Goal: Transaction & Acquisition: Purchase product/service

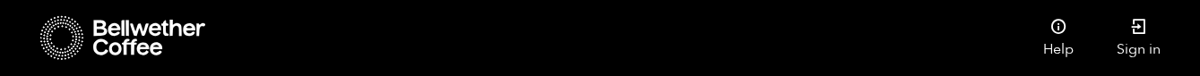
checkbox input "true"
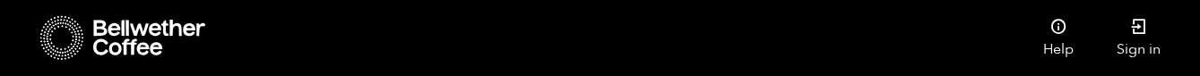
click at [0, 0] on input "Floral" at bounding box center [0, 0] width 0 height 0
checkbox input "true"
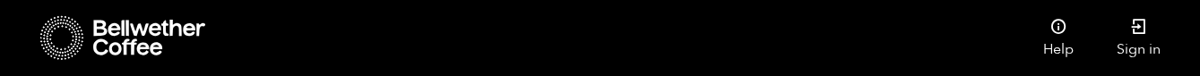
click at [0, 0] on input "Natural" at bounding box center [0, 0] width 0 height 0
checkbox input "true"
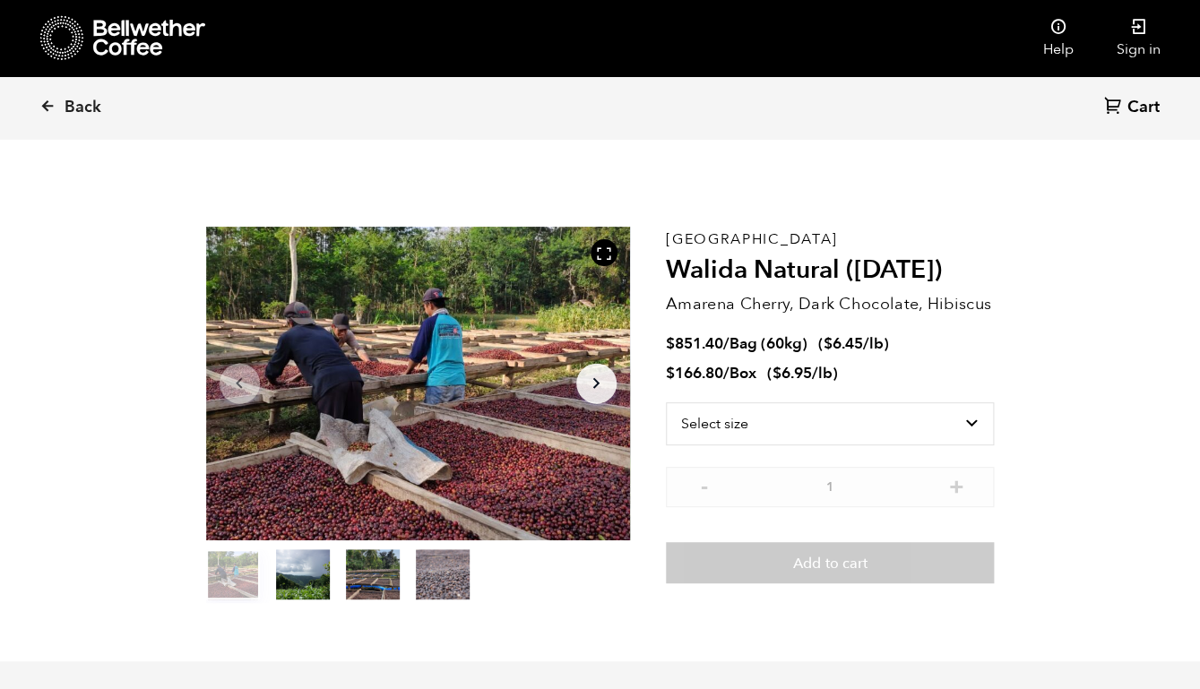
scroll to position [780, 767]
click at [593, 373] on button "Arrow Right" at bounding box center [596, 383] width 40 height 40
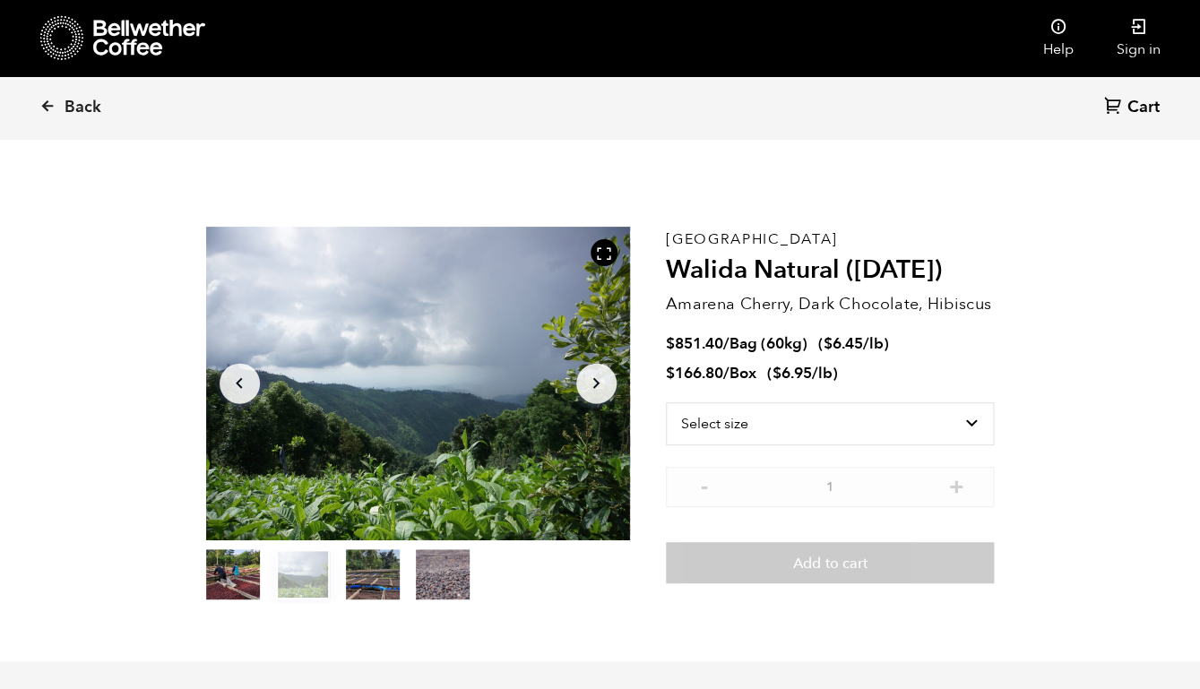
click at [870, 180] on section "Item 2 of 4 Arrow Left Arrow Right item 0 item 1 item 2 item 3 Item 2 of 4 East…" at bounding box center [600, 415] width 879 height 493
click at [610, 371] on button "Arrow Right" at bounding box center [596, 383] width 40 height 40
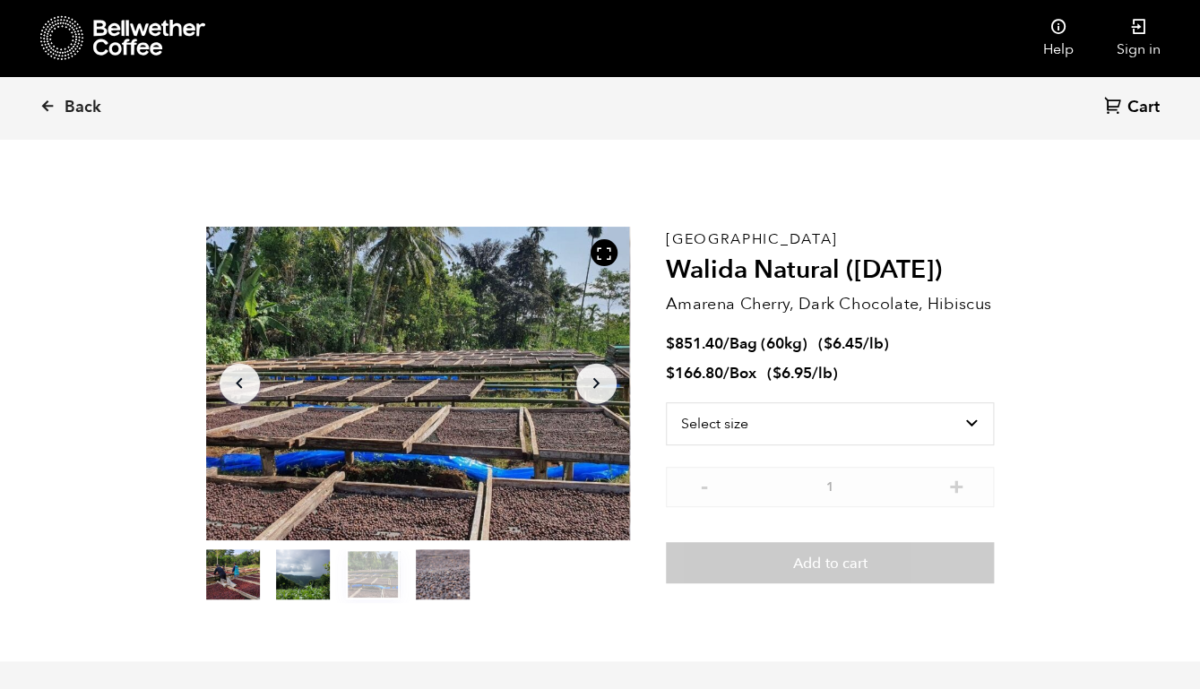
click at [609, 371] on button "Arrow Right" at bounding box center [596, 383] width 40 height 40
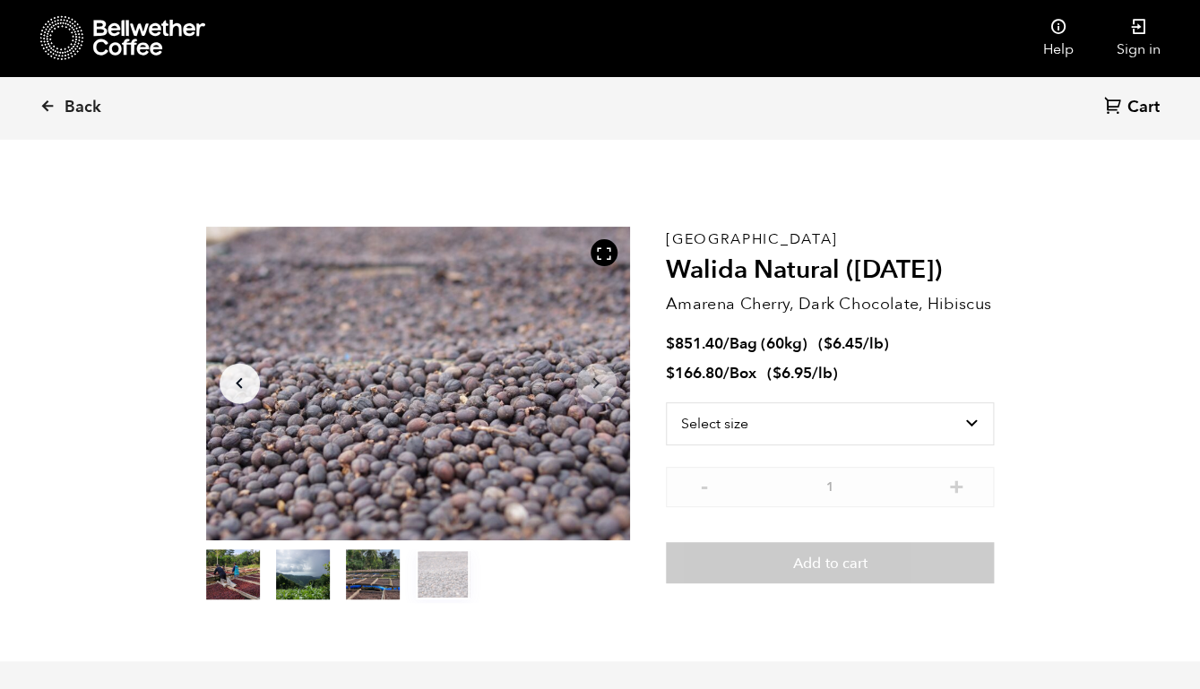
click at [606, 367] on button "Arrow Right" at bounding box center [596, 383] width 40 height 40
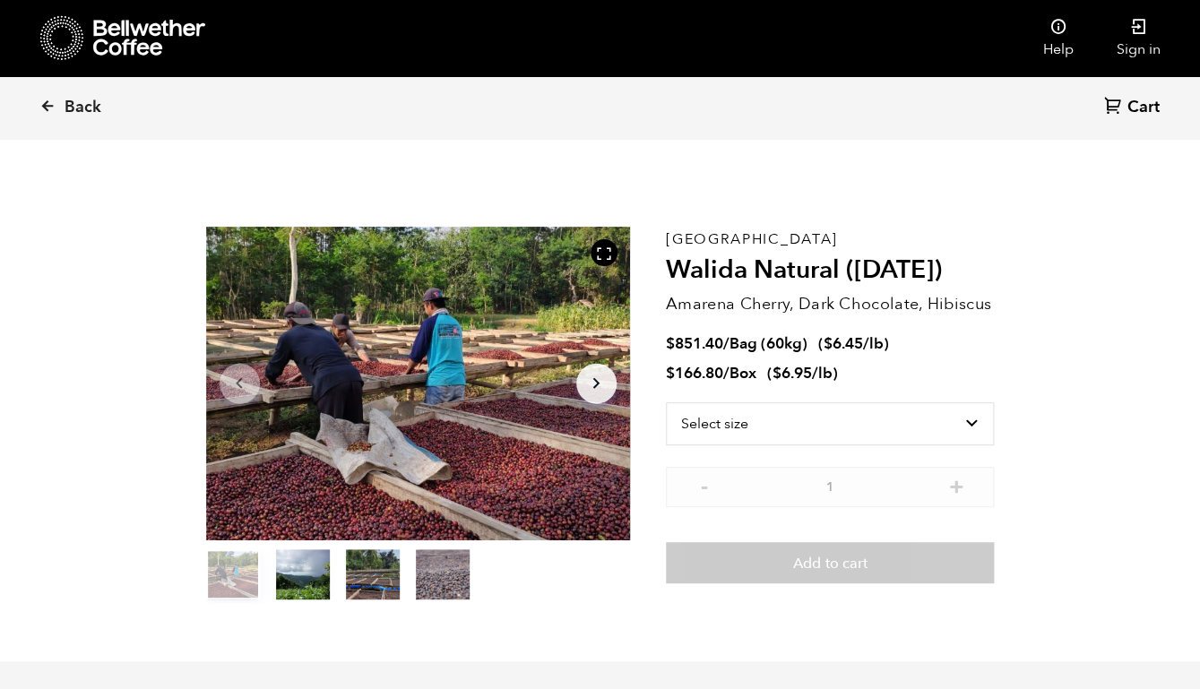
scroll to position [12, 0]
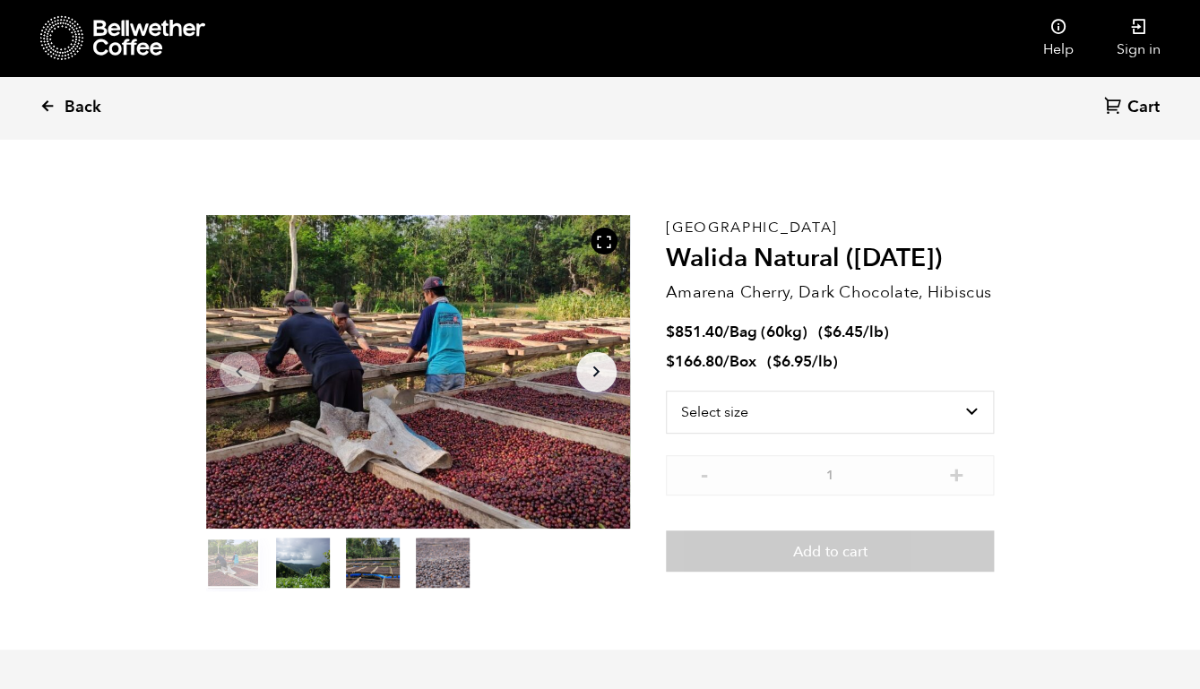
click at [54, 106] on icon at bounding box center [47, 106] width 16 height 16
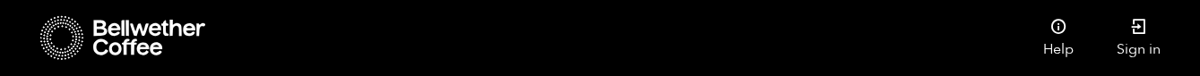
scroll to position [1490, 0]
